Goal: Information Seeking & Learning: Learn about a topic

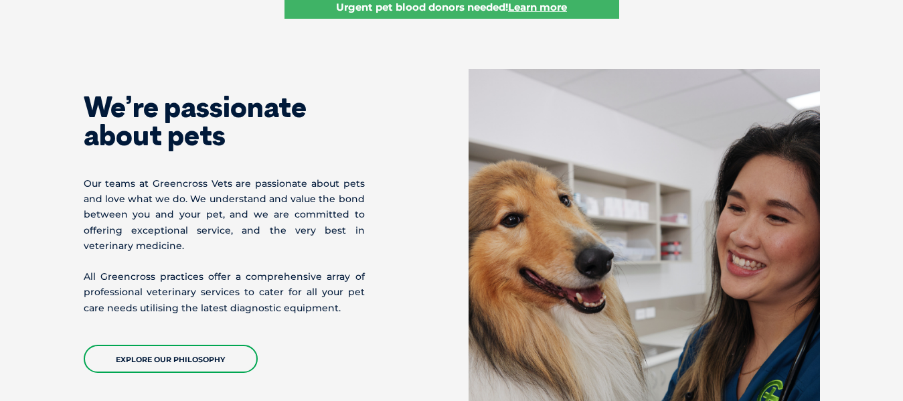
scroll to position [527, 0]
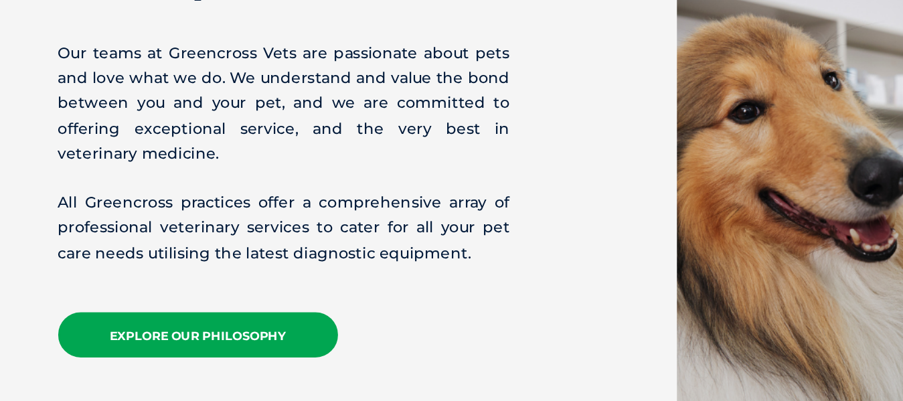
click at [143, 354] on link "EXPLORE OUR PHILOSOPHY" at bounding box center [171, 358] width 174 height 28
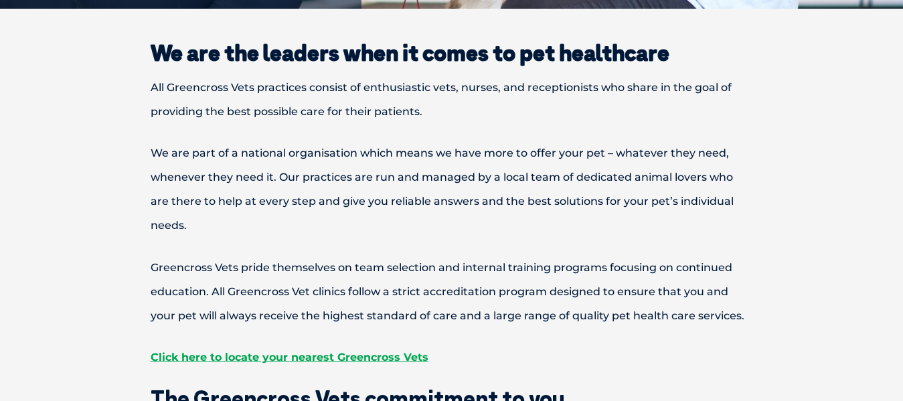
scroll to position [360, 0]
